Goal: Contribute content: Add original content to the website for others to see

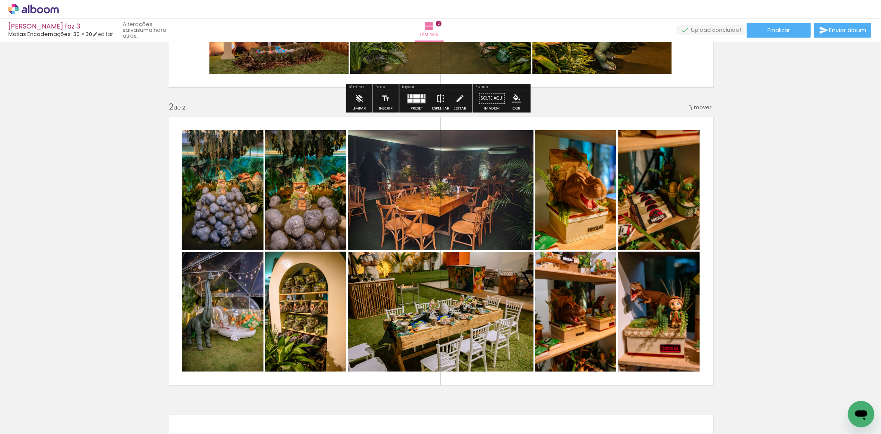
scroll to position [367, 0]
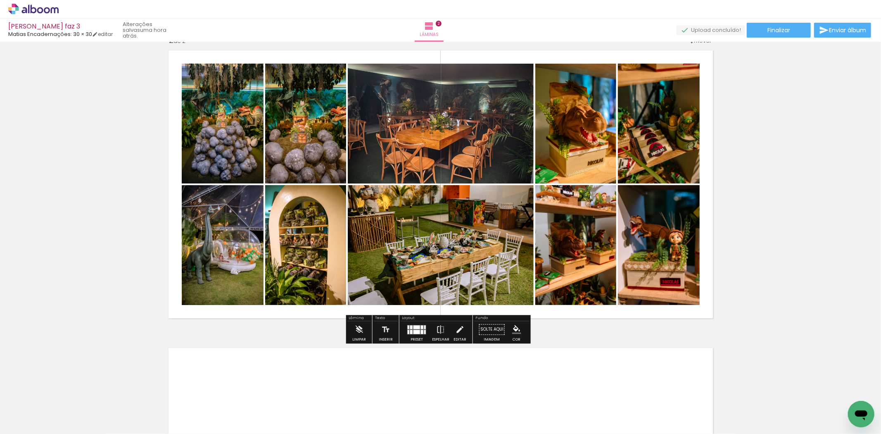
scroll to position [321, 0]
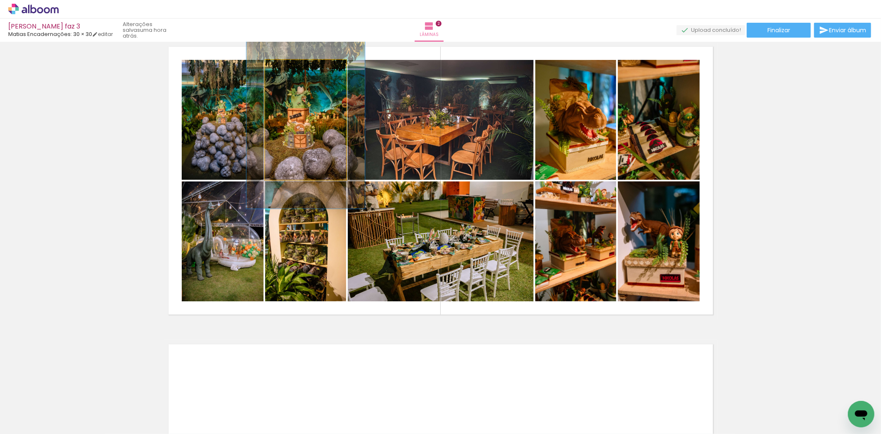
drag, startPoint x: 278, startPoint y: 67, endPoint x: 292, endPoint y: 67, distance: 13.2
type paper-slider "146"
click at [294, 67] on div at bounding box center [297, 68] width 7 height 7
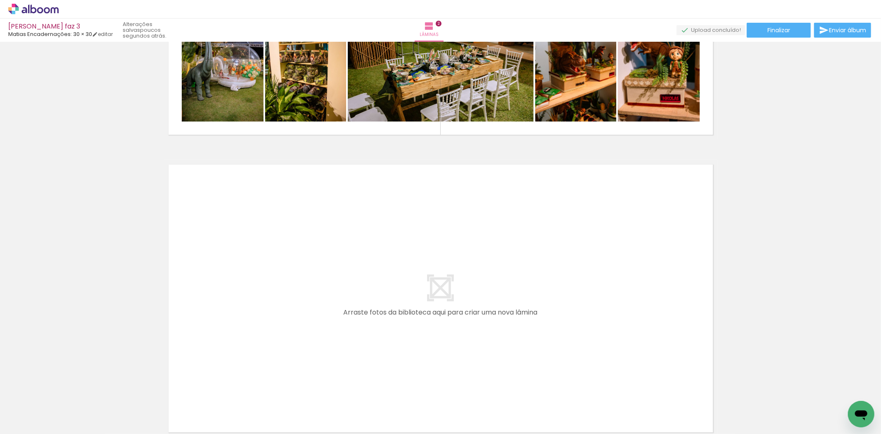
scroll to position [505, 0]
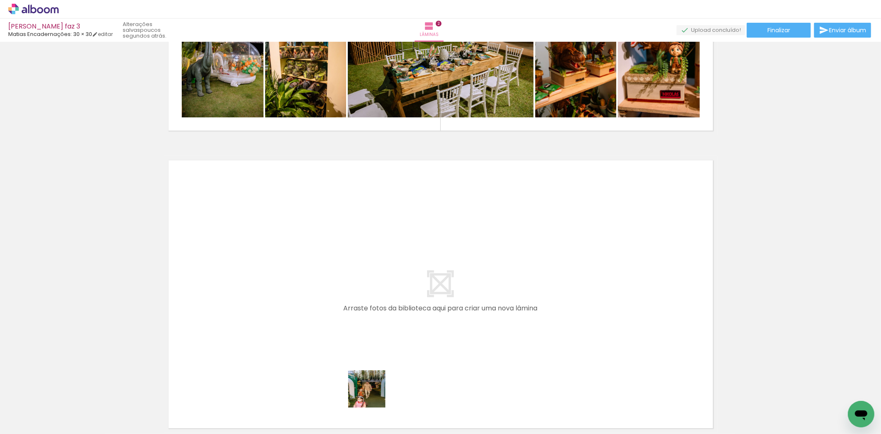
drag, startPoint x: 403, startPoint y: 419, endPoint x: 274, endPoint y: 313, distance: 167.0
click at [274, 313] on quentale-workspace at bounding box center [440, 217] width 881 height 434
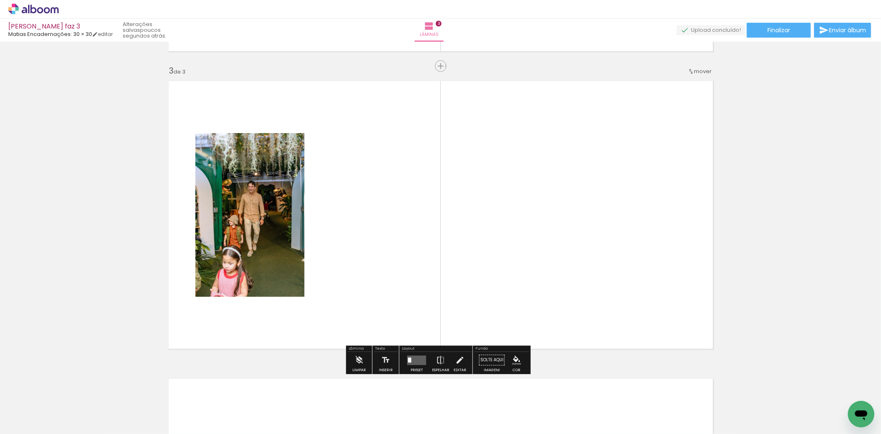
scroll to position [587, 0]
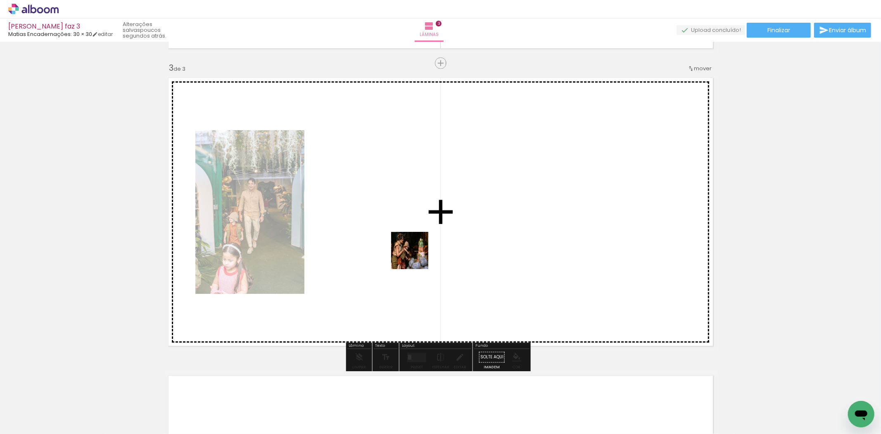
drag, startPoint x: 497, startPoint y: 414, endPoint x: 412, endPoint y: 248, distance: 186.4
click at [412, 248] on quentale-workspace at bounding box center [440, 217] width 881 height 434
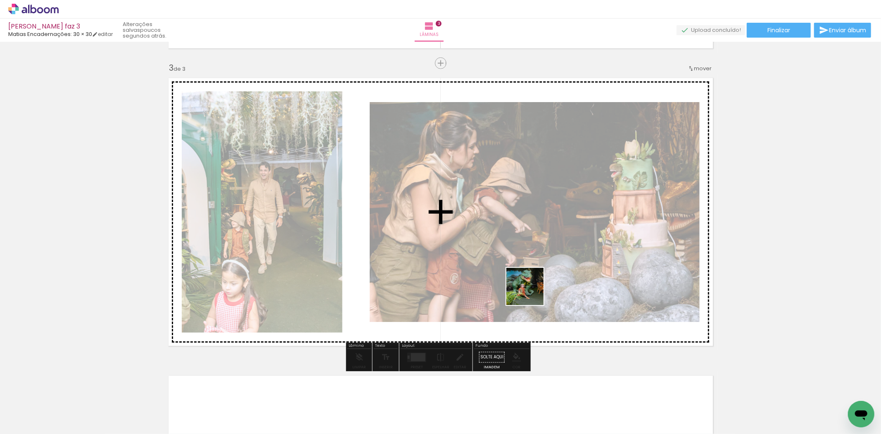
drag, startPoint x: 453, startPoint y: 413, endPoint x: 556, endPoint y: 255, distance: 188.5
click at [556, 255] on quentale-workspace at bounding box center [440, 217] width 881 height 434
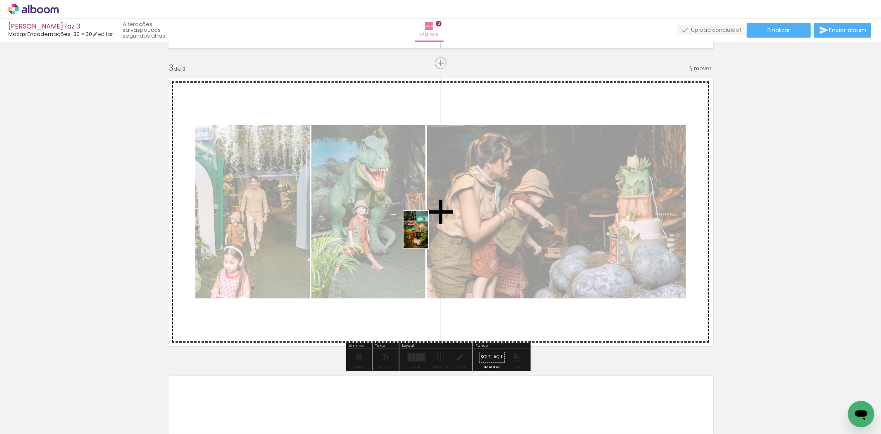
drag, startPoint x: 545, startPoint y: 419, endPoint x: 428, endPoint y: 236, distance: 216.4
click at [428, 236] on quentale-workspace at bounding box center [440, 217] width 881 height 434
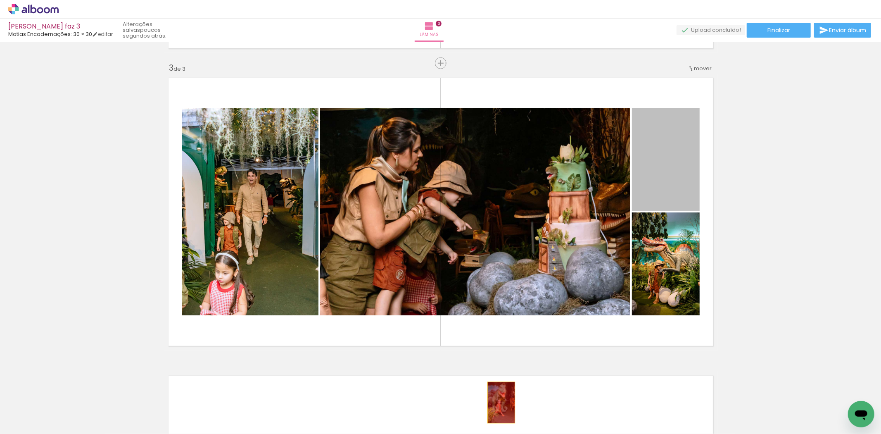
drag, startPoint x: 663, startPoint y: 155, endPoint x: 490, endPoint y: 408, distance: 307.0
click at [490, 408] on quentale-workspace at bounding box center [440, 217] width 881 height 434
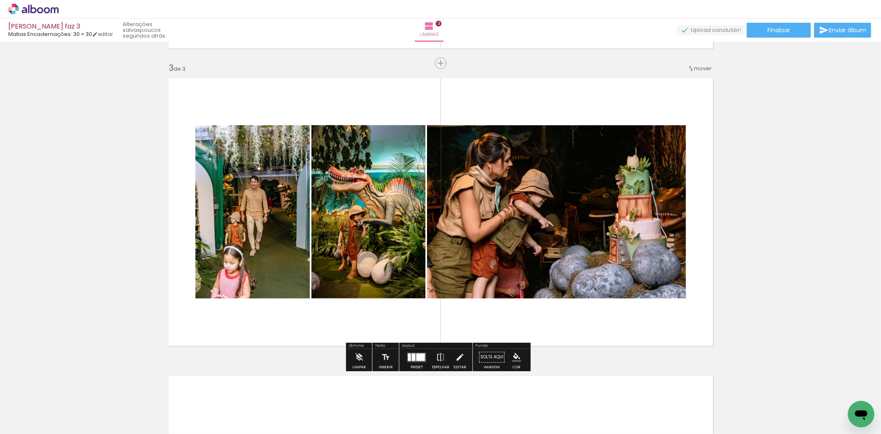
click at [233, 219] on quentale-photo at bounding box center [252, 211] width 114 height 173
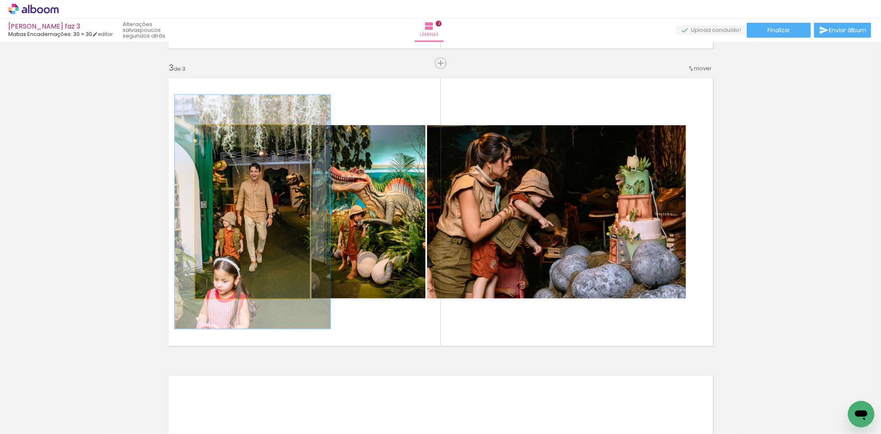
drag, startPoint x: 212, startPoint y: 132, endPoint x: 222, endPoint y: 133, distance: 10.0
click at [222, 133] on div at bounding box center [224, 133] width 7 height 7
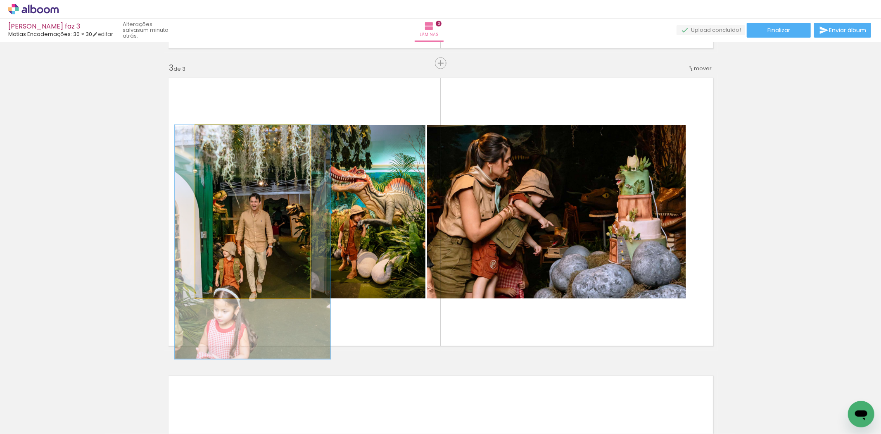
drag, startPoint x: 244, startPoint y: 213, endPoint x: 243, endPoint y: 261, distance: 47.9
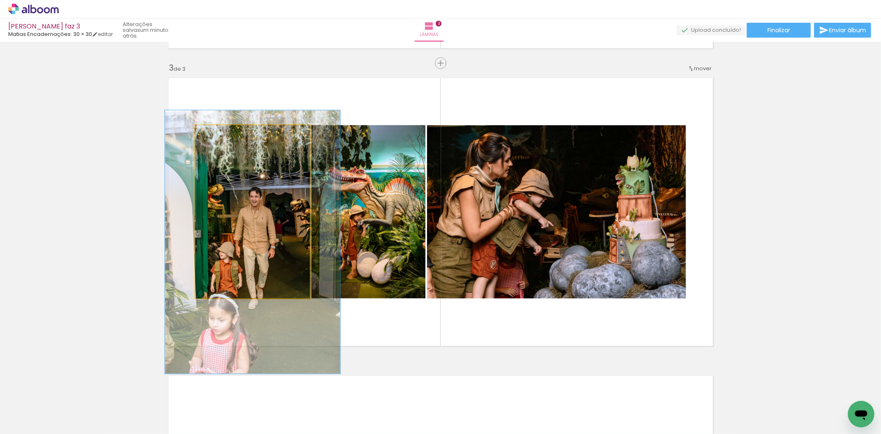
drag, startPoint x: 217, startPoint y: 133, endPoint x: 222, endPoint y: 133, distance: 5.4
type paper-slider "152"
click at [225, 133] on div at bounding box center [231, 133] width 13 height 13
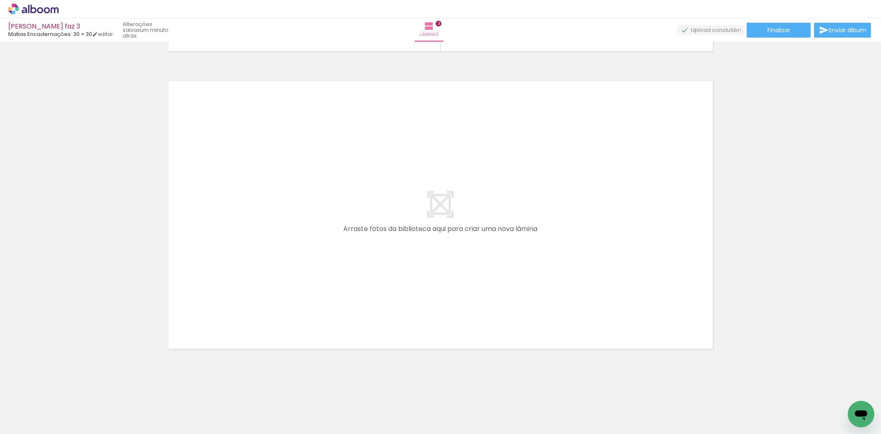
scroll to position [0, 304]
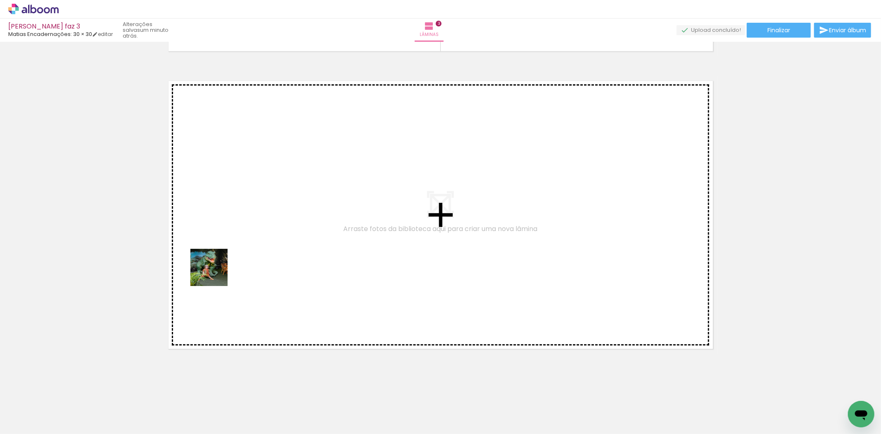
drag, startPoint x: 201, startPoint y: 409, endPoint x: 217, endPoint y: 263, distance: 147.5
click at [217, 263] on quentale-workspace at bounding box center [440, 217] width 881 height 434
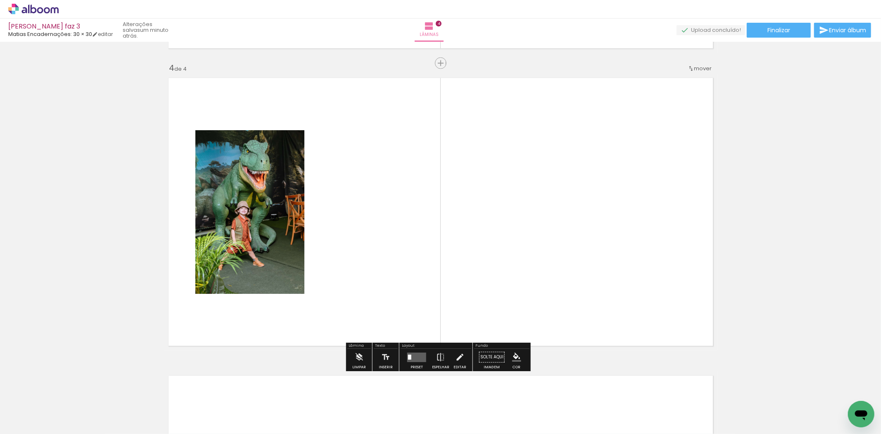
scroll to position [0, 724]
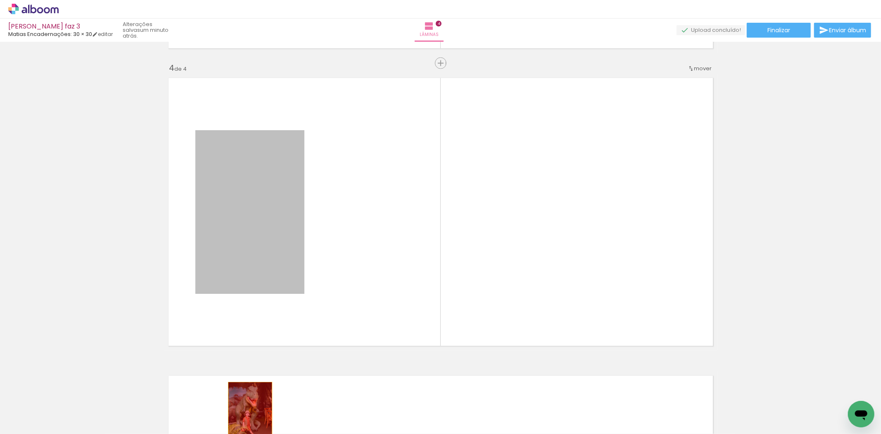
drag, startPoint x: 259, startPoint y: 229, endPoint x: 247, endPoint y: 415, distance: 186.3
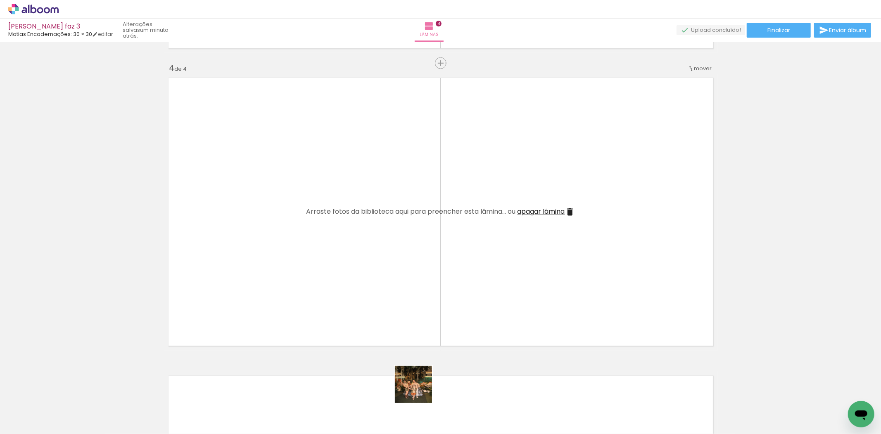
drag, startPoint x: 431, startPoint y: 407, endPoint x: 364, endPoint y: 286, distance: 138.3
click at [325, 243] on quentale-workspace at bounding box center [440, 217] width 881 height 434
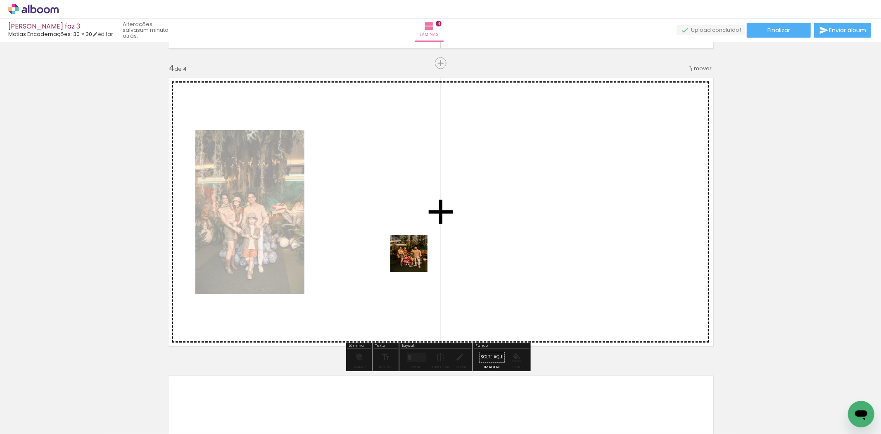
drag, startPoint x: 469, startPoint y: 413, endPoint x: 402, endPoint y: 214, distance: 210.3
click at [402, 214] on quentale-workspace at bounding box center [440, 217] width 881 height 434
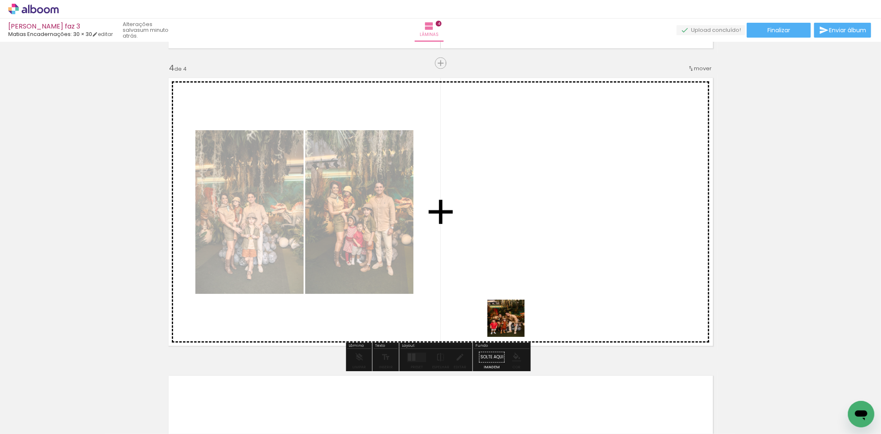
drag, startPoint x: 514, startPoint y: 403, endPoint x: 512, endPoint y: 240, distance: 163.6
click at [512, 240] on quentale-workspace at bounding box center [440, 217] width 881 height 434
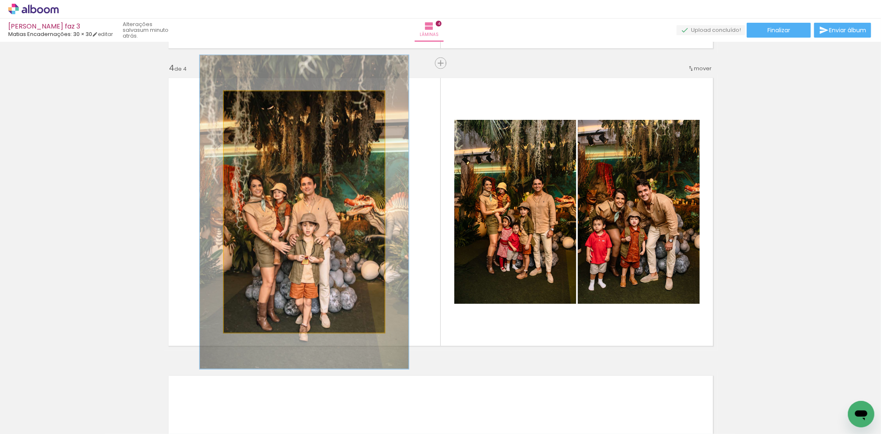
drag, startPoint x: 241, startPoint y: 100, endPoint x: 250, endPoint y: 100, distance: 8.7
type paper-slider "130"
click at [250, 100] on div at bounding box center [251, 99] width 7 height 7
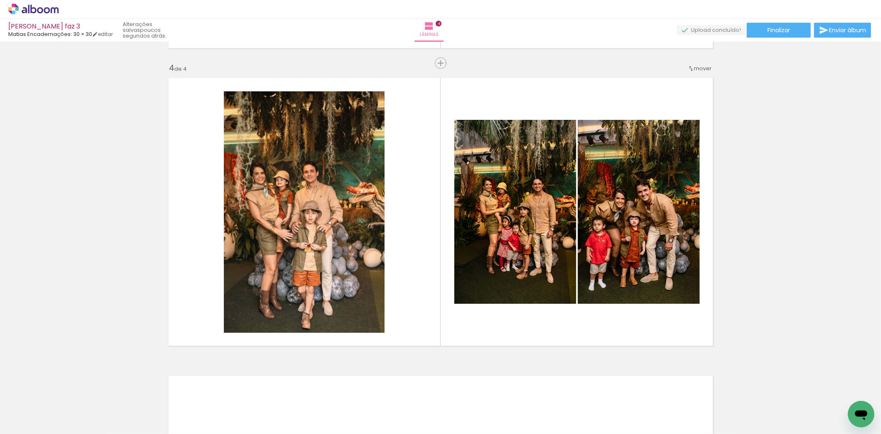
scroll to position [0, 724]
click at [28, 423] on span "Adicionar Fotos" at bounding box center [29, 422] width 25 height 9
click at [0, 0] on input "file" at bounding box center [0, 0] width 0 height 0
